Goal: Information Seeking & Learning: Learn about a topic

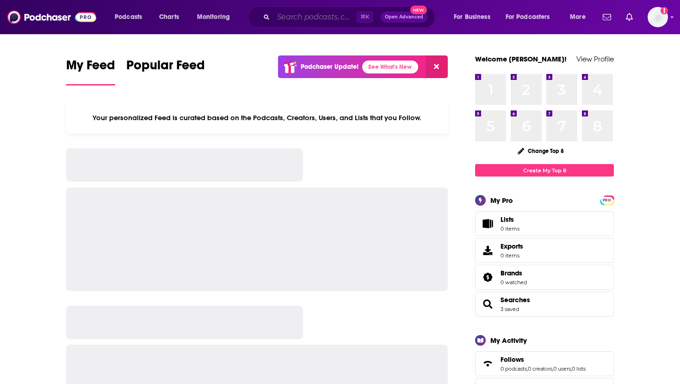
click at [348, 16] on input "Search podcasts, credits, & more..." at bounding box center [314, 17] width 83 height 15
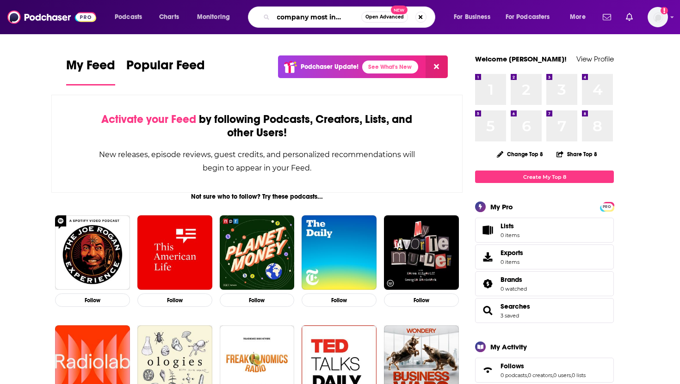
scroll to position [0, 23]
type input "fast company most innovative"
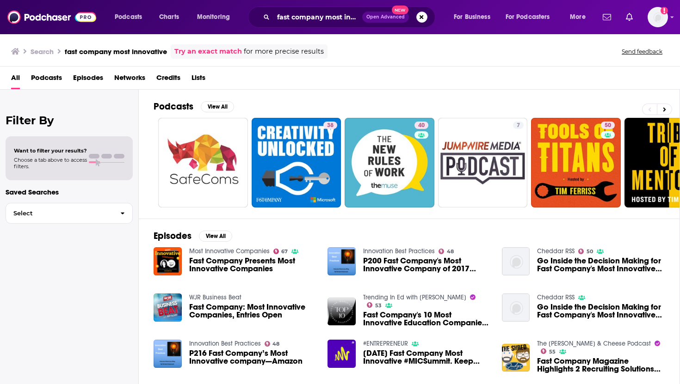
click at [245, 257] on div "Most Innovative Companies 67 Fast Company Presents Most Innovative Companies" at bounding box center [253, 261] width 128 height 29
click at [247, 267] on span "Fast Company Presents Most Innovative Companies" at bounding box center [253, 265] width 128 height 16
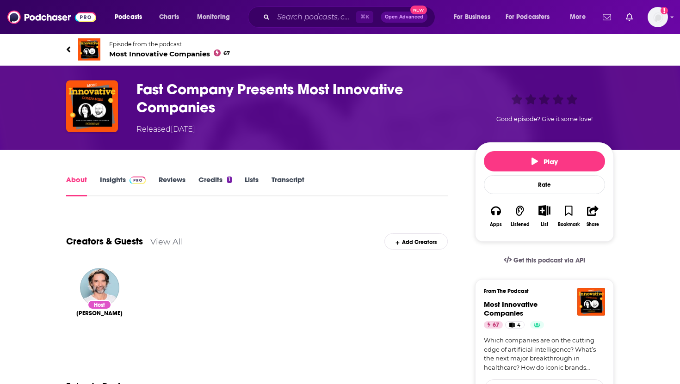
click at [121, 181] on link "Insights" at bounding box center [123, 185] width 46 height 21
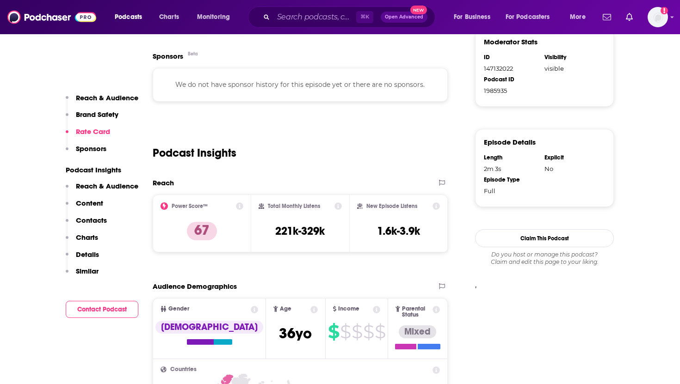
scroll to position [580, 0]
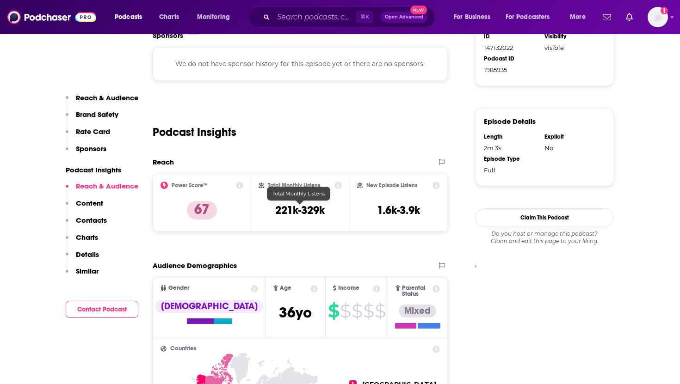
click at [283, 212] on h3 "221k-329k" at bounding box center [299, 210] width 49 height 14
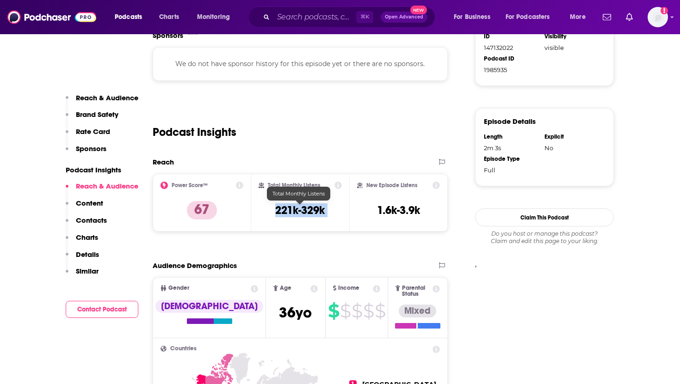
click at [283, 210] on h3 "221k-329k" at bounding box center [299, 210] width 49 height 14
copy h3 "221k"
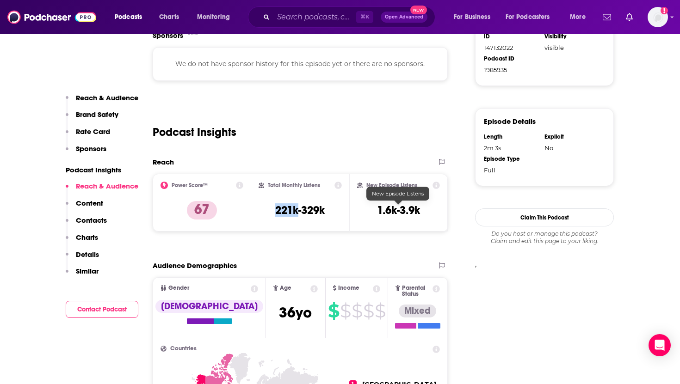
scroll to position [583, 0]
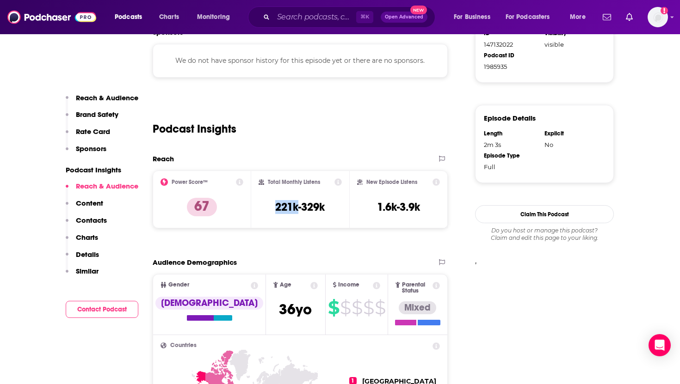
copy h3 "221k"
